Goal: Navigation & Orientation: Find specific page/section

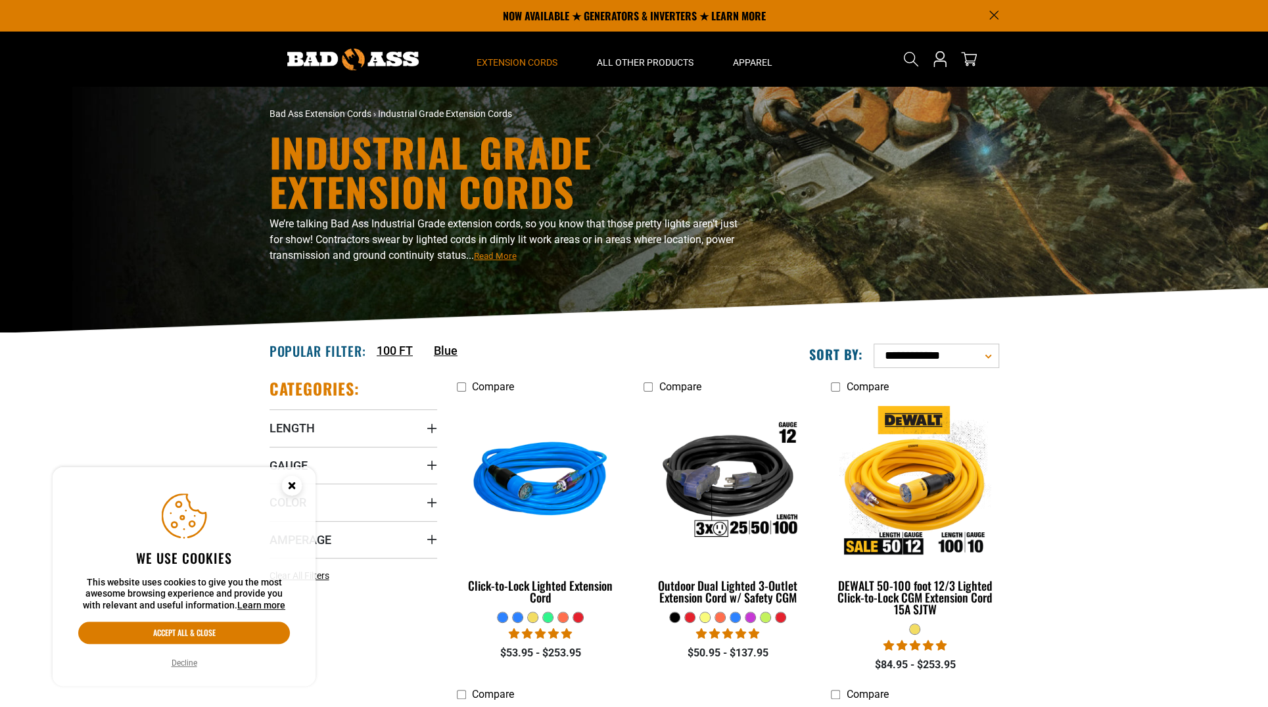
click at [287, 486] on circle "Cookie Consent" at bounding box center [292, 486] width 20 height 20
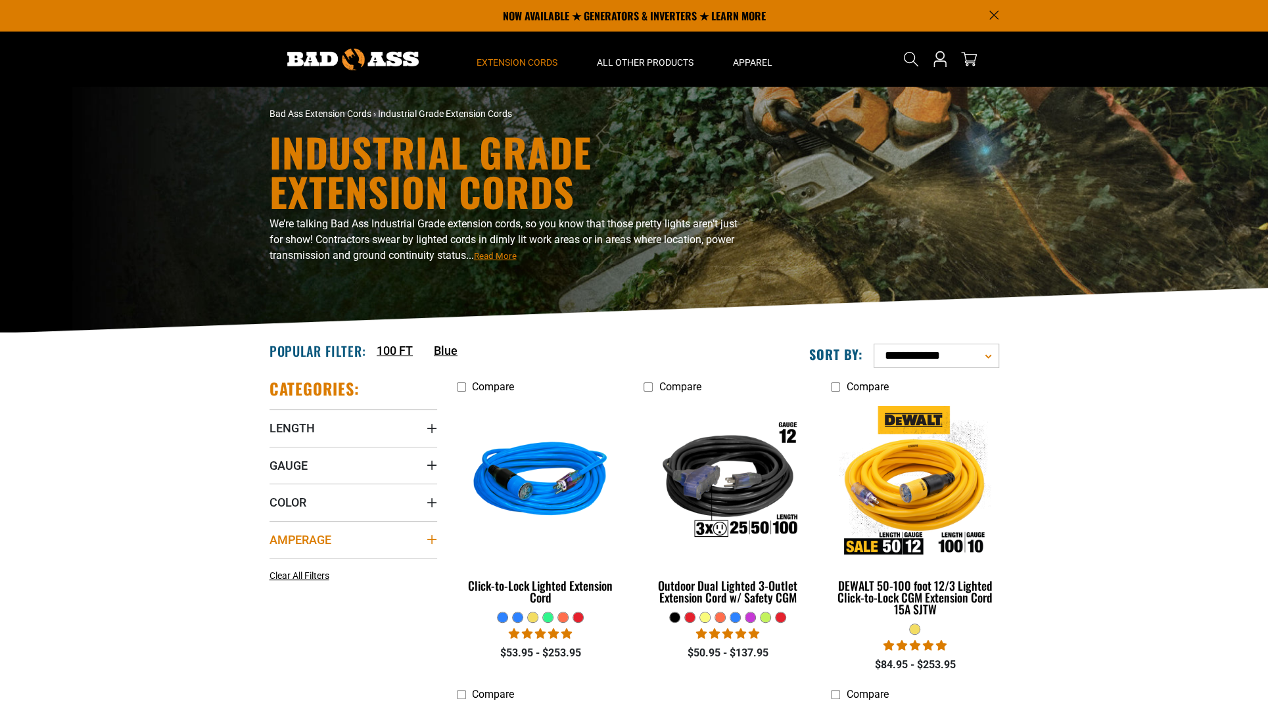
click at [430, 538] on icon "Amperage" at bounding box center [432, 539] width 11 height 11
click at [356, 565] on icon at bounding box center [358, 566] width 11 height 17
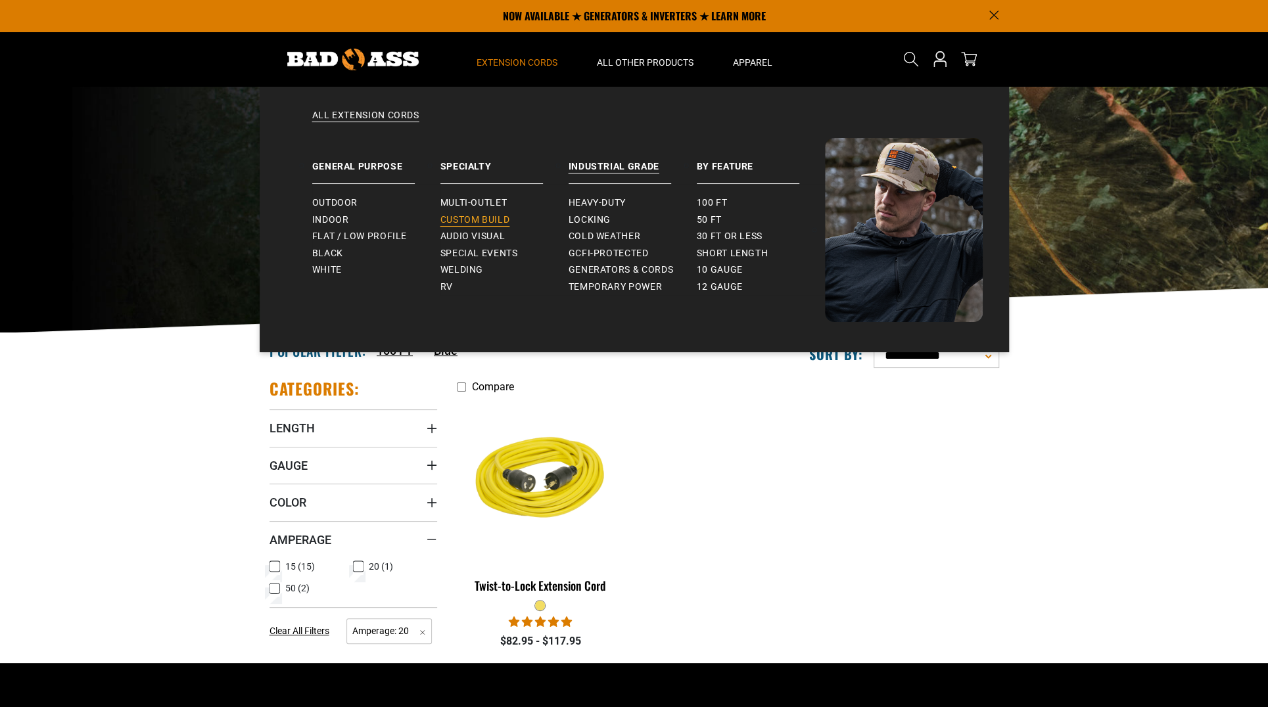
click at [480, 218] on span "Custom Build" at bounding box center [475, 220] width 70 height 12
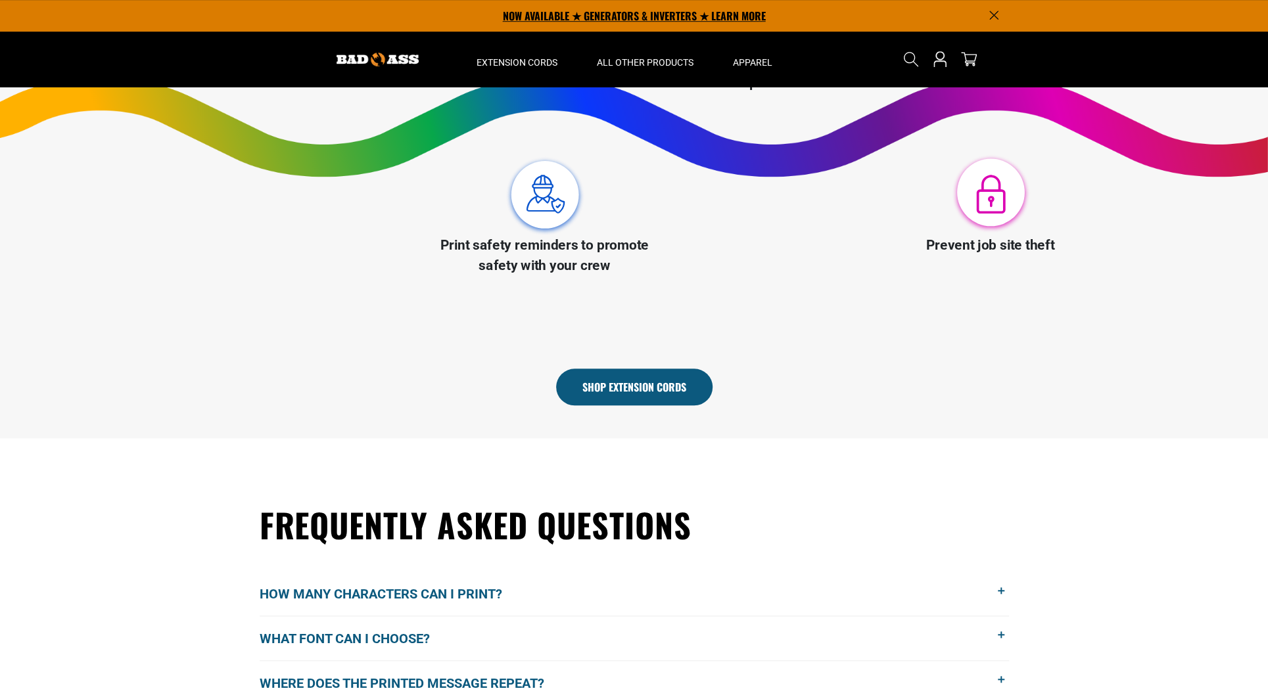
scroll to position [606, 0]
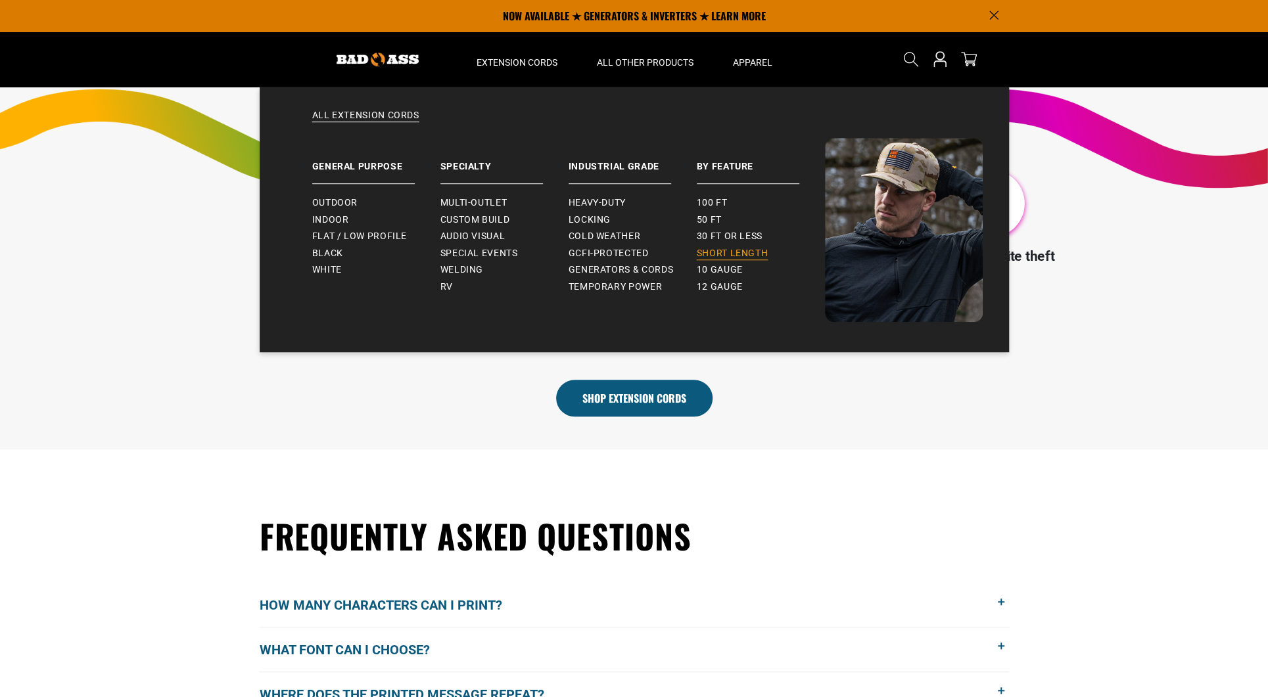
click at [738, 256] on span "Short Length" at bounding box center [733, 254] width 72 height 12
